Goal: Find specific page/section: Find specific page/section

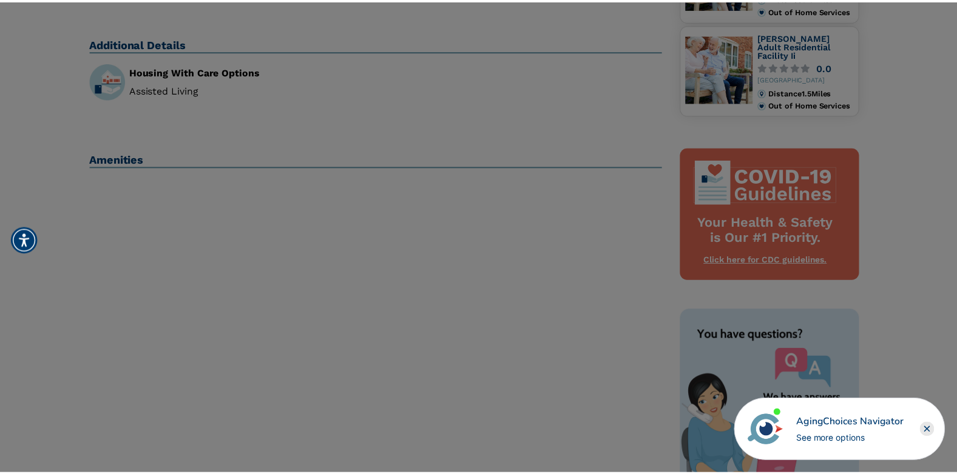
scroll to position [425, 0]
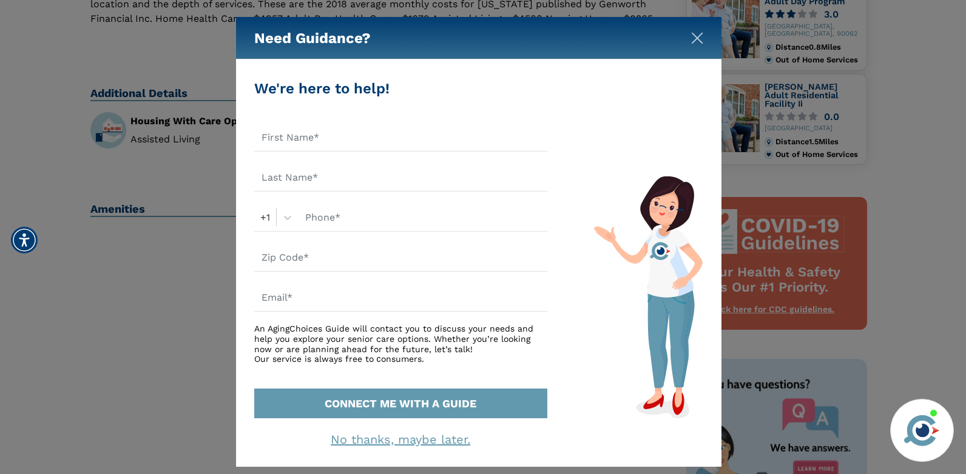
click at [695, 38] on img "Close" at bounding box center [697, 38] width 12 height 12
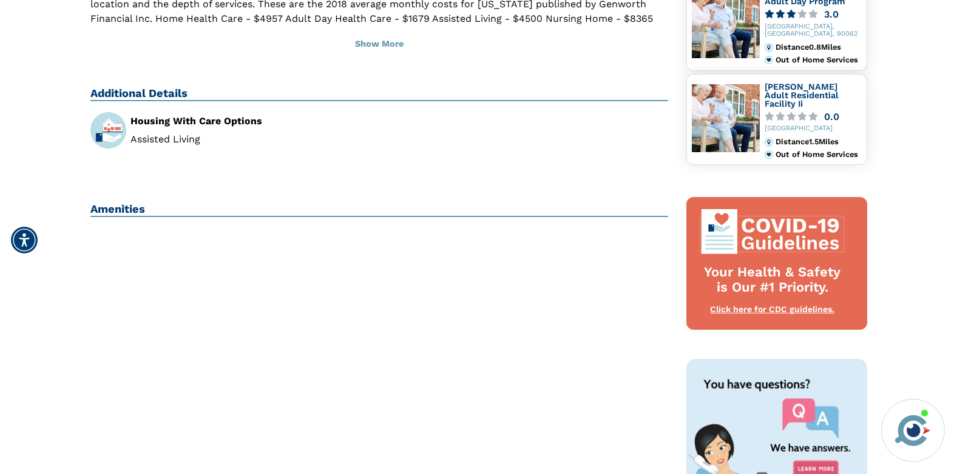
click at [132, 203] on h2 "Amenities" at bounding box center [379, 210] width 578 height 15
click at [109, 203] on h2 "Amenities" at bounding box center [379, 210] width 578 height 15
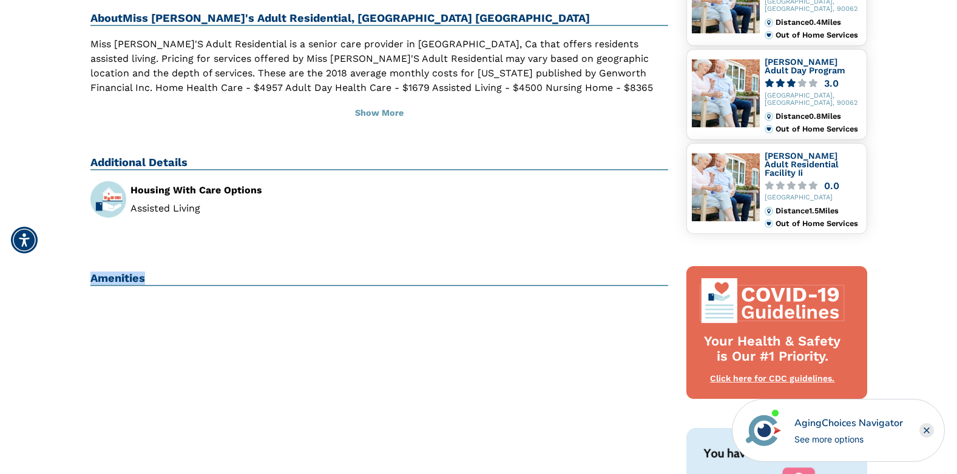
scroll to position [295, 0]
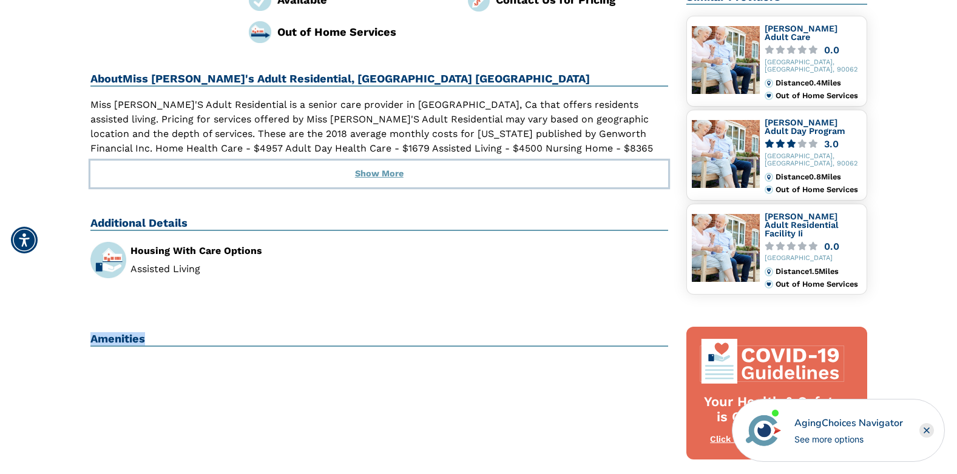
click at [377, 161] on button "Show More" at bounding box center [379, 174] width 578 height 27
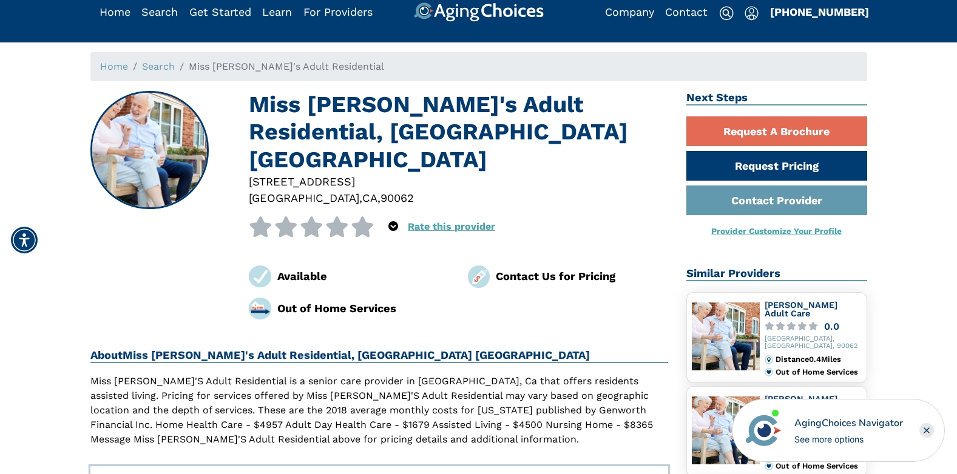
scroll to position [0, 0]
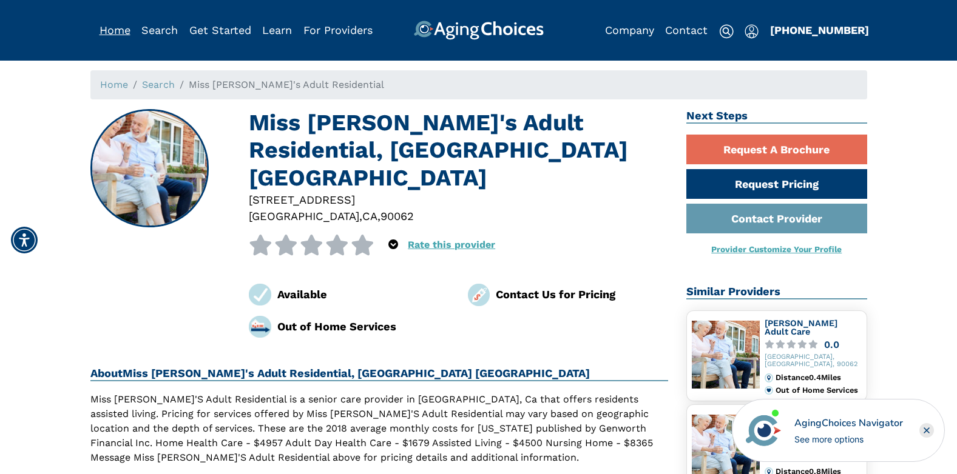
click at [106, 32] on link "Home" at bounding box center [115, 30] width 31 height 13
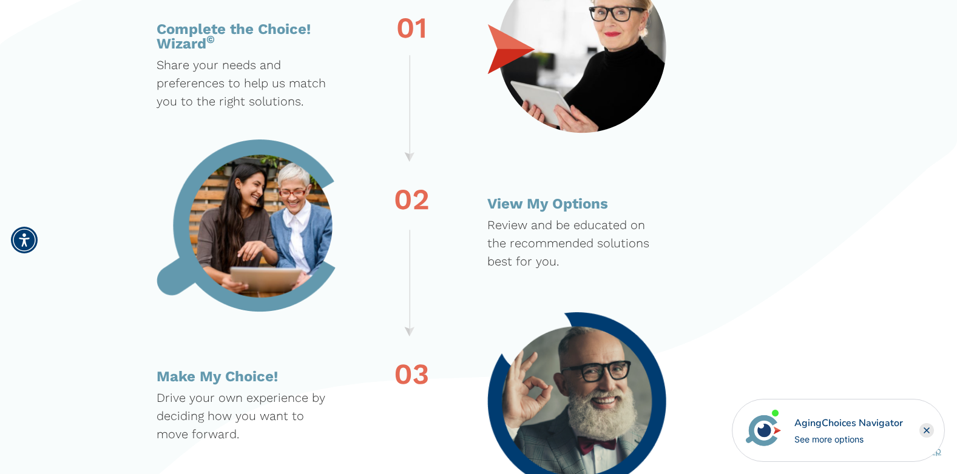
scroll to position [2366, 0]
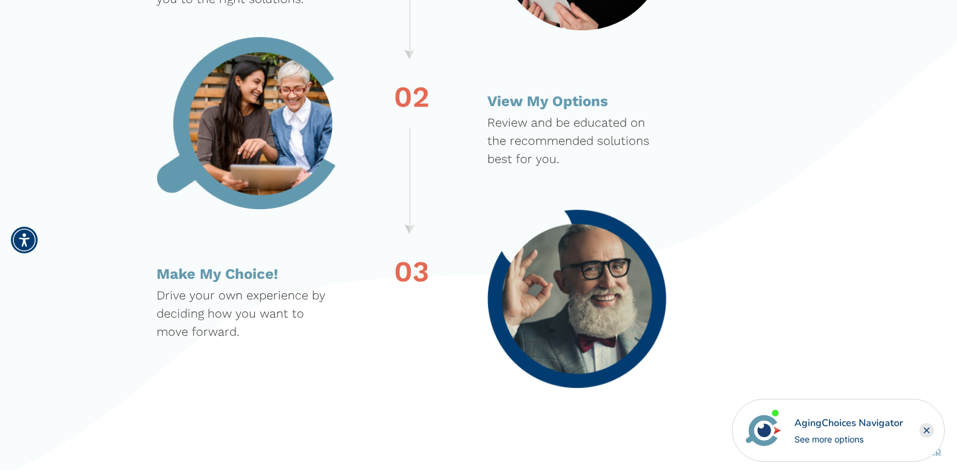
click at [923, 428] on rect "Close" at bounding box center [926, 431] width 15 height 15
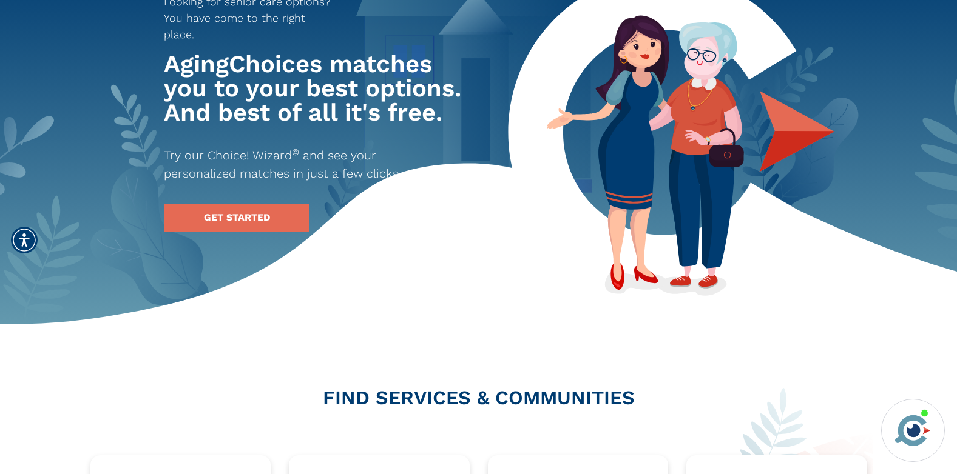
scroll to position [0, 0]
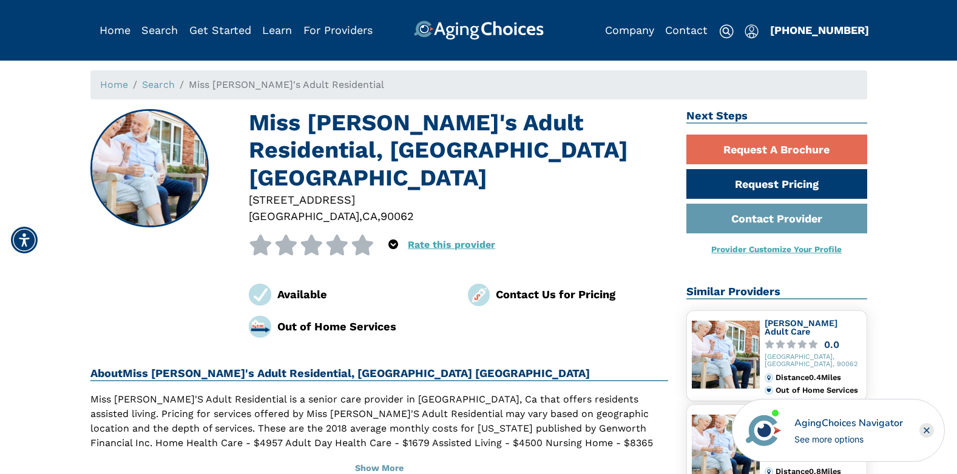
click at [925, 432] on rect "Close" at bounding box center [926, 431] width 15 height 15
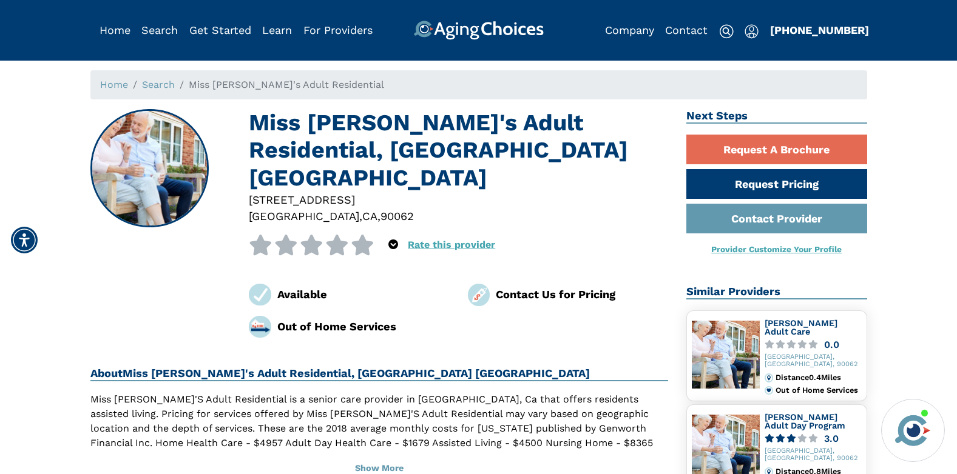
drag, startPoint x: 328, startPoint y: 30, endPoint x: 325, endPoint y: 8, distance: 21.5
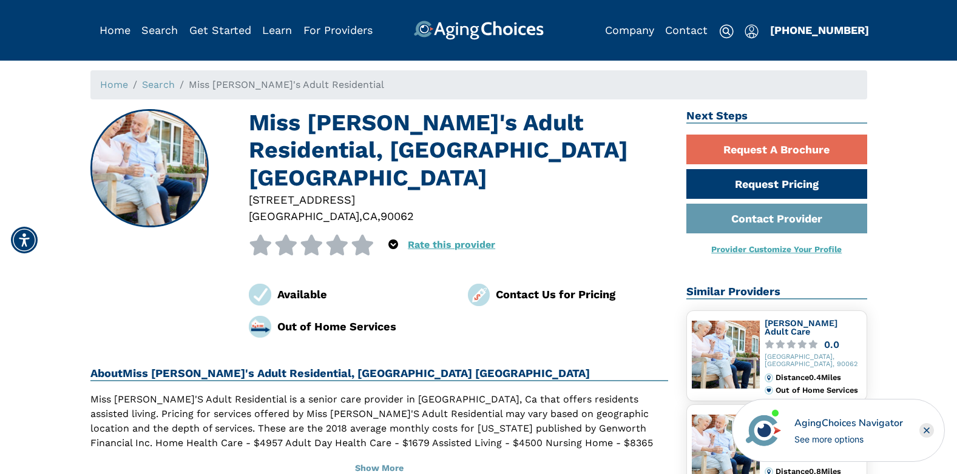
drag, startPoint x: 325, startPoint y: 8, endPoint x: 40, endPoint y: 159, distance: 321.9
